Goal: Information Seeking & Learning: Learn about a topic

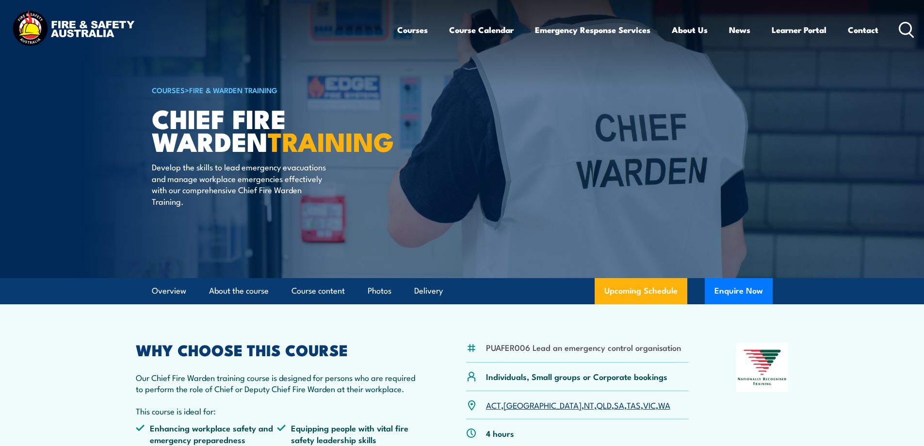
click at [902, 28] on icon at bounding box center [907, 30] width 16 height 16
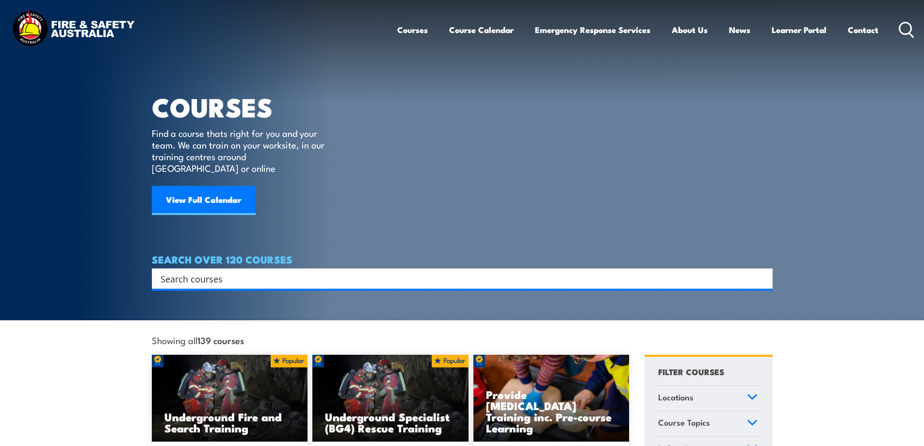
click at [267, 271] on input "Search input" at bounding box center [456, 278] width 591 height 15
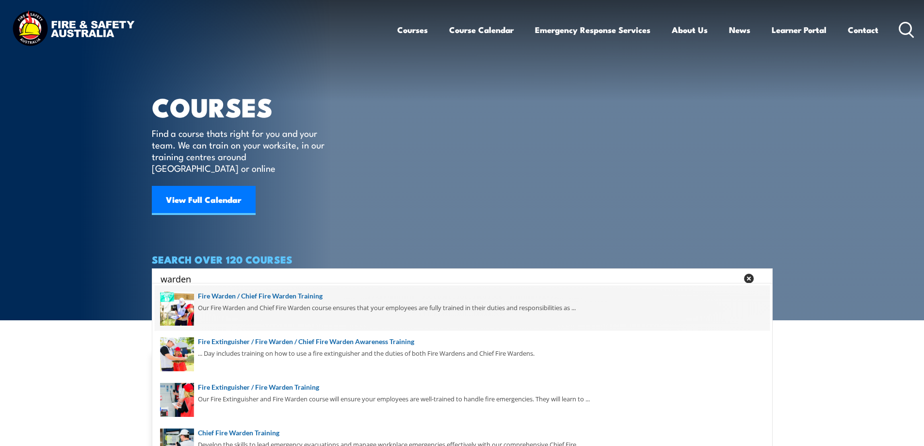
type input "warden"
click at [244, 301] on span at bounding box center [462, 308] width 615 height 46
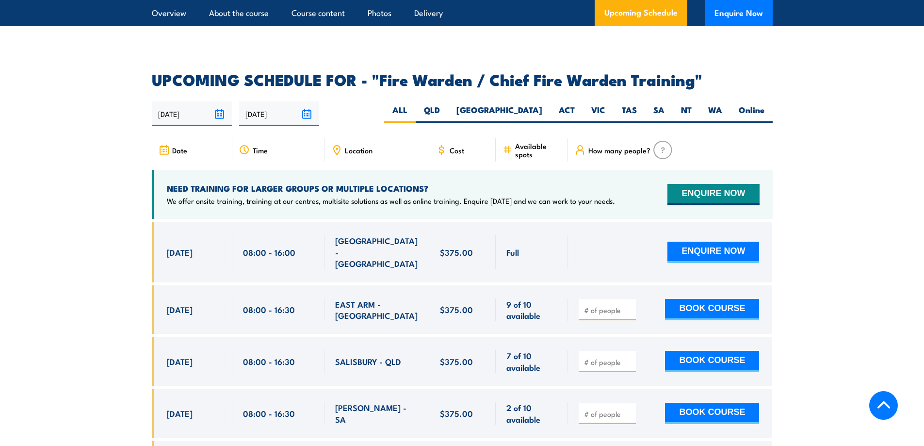
scroll to position [1649, 0]
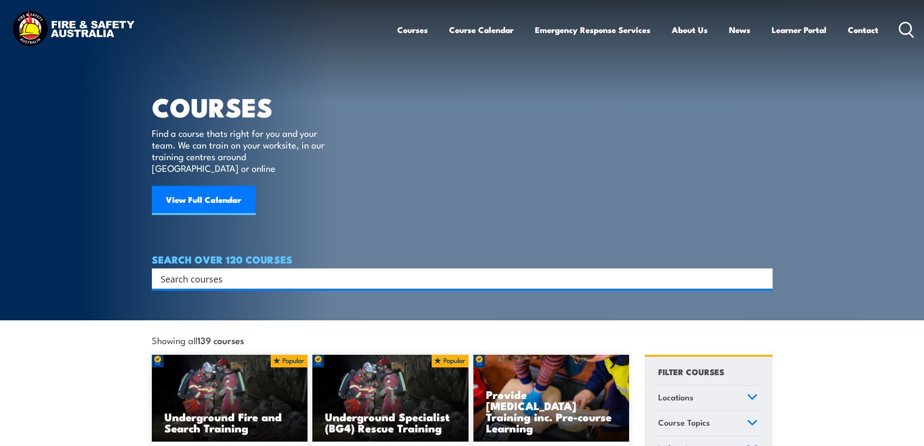
click at [255, 268] on div "Search" at bounding box center [462, 278] width 621 height 20
click at [252, 271] on input "Search input" at bounding box center [456, 278] width 591 height 15
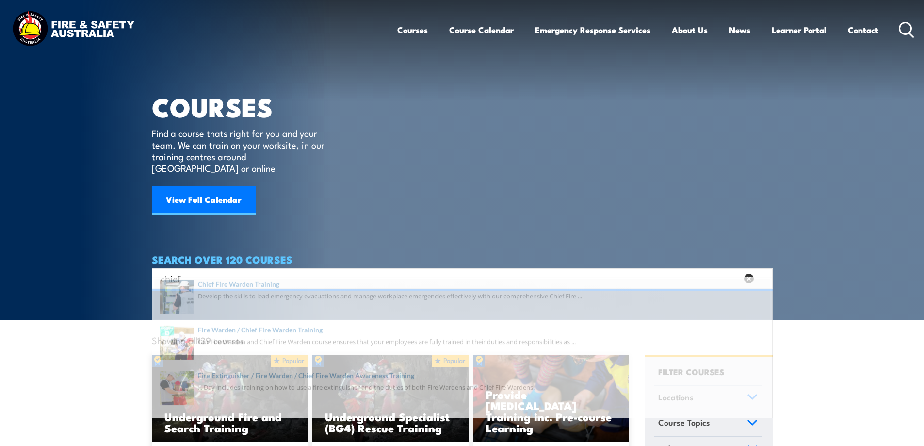
type input "chief"
click at [251, 305] on span at bounding box center [462, 308] width 615 height 46
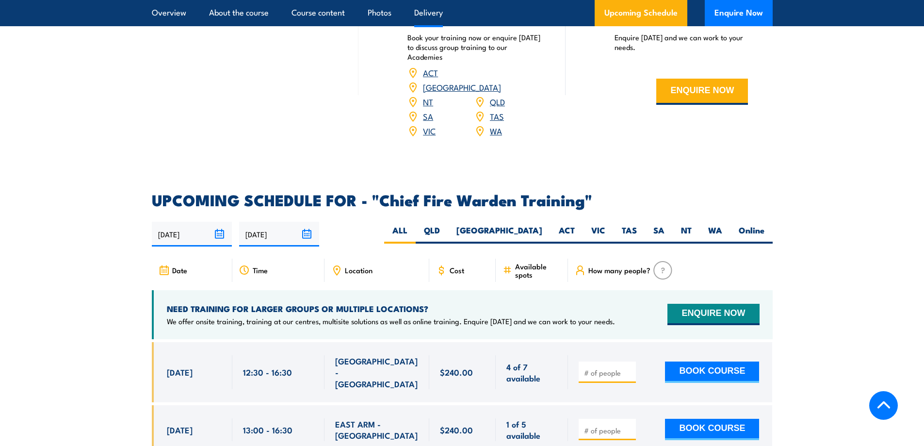
scroll to position [1601, 0]
